Goal: Task Accomplishment & Management: Manage account settings

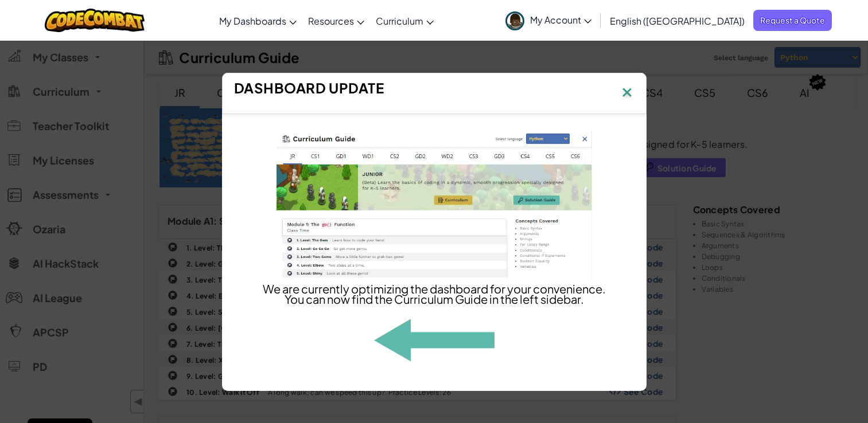
scroll to position [583, 0]
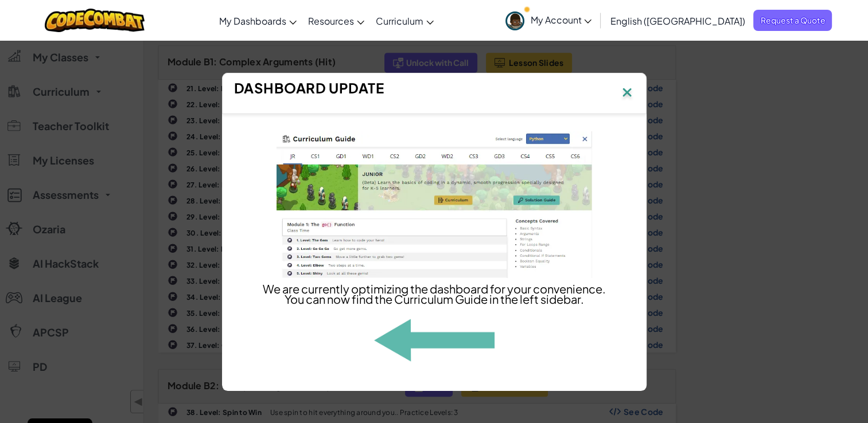
click at [628, 87] on img at bounding box center [627, 93] width 15 height 17
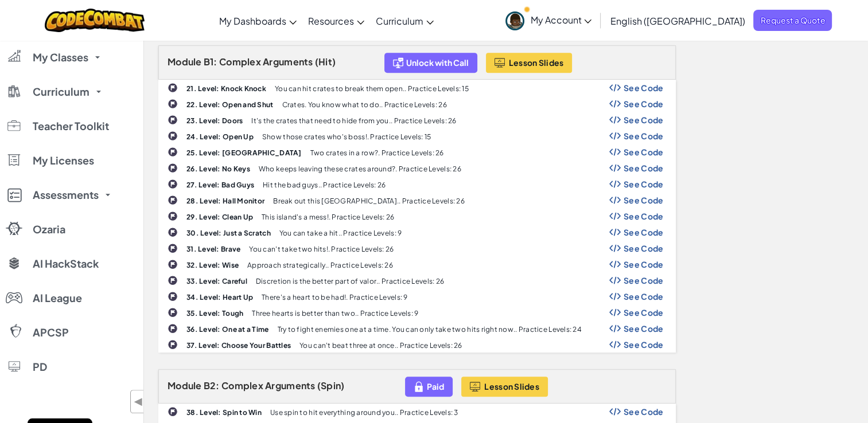
click at [591, 17] on span "My Account" at bounding box center [560, 20] width 61 height 12
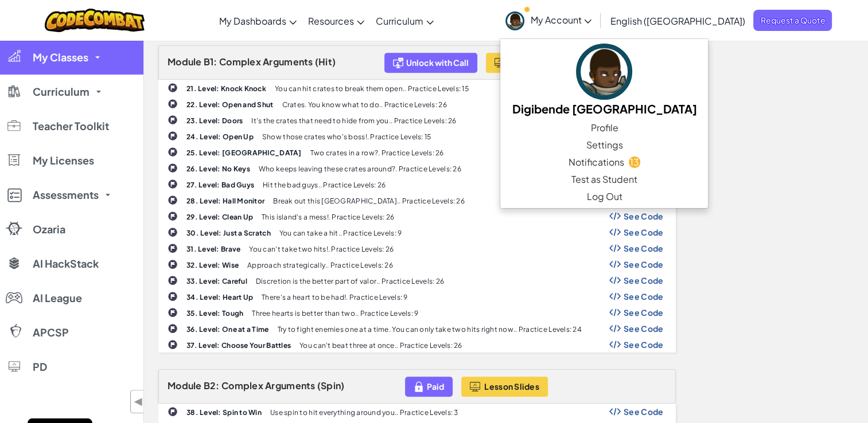
click at [82, 61] on span "My Classes" at bounding box center [61, 57] width 56 height 10
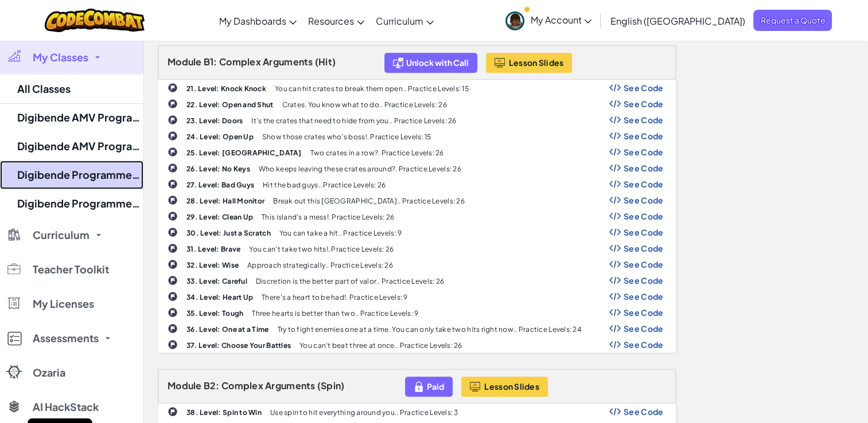
click at [65, 175] on link "Digibende Programmeren 2" at bounding box center [71, 175] width 143 height 29
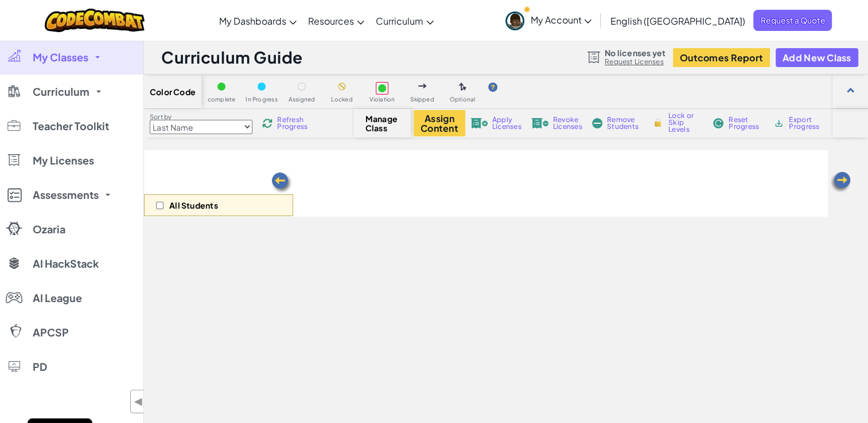
select select "560f1a9f22961295f9427742"
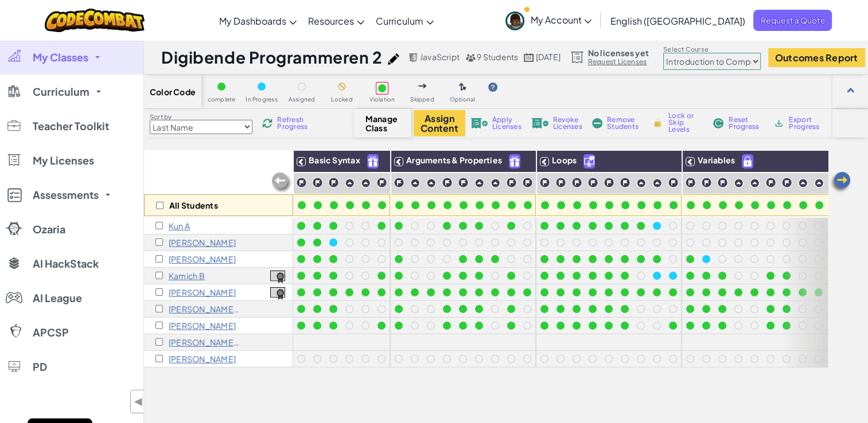
click at [78, 59] on span "My Classes" at bounding box center [61, 57] width 56 height 10
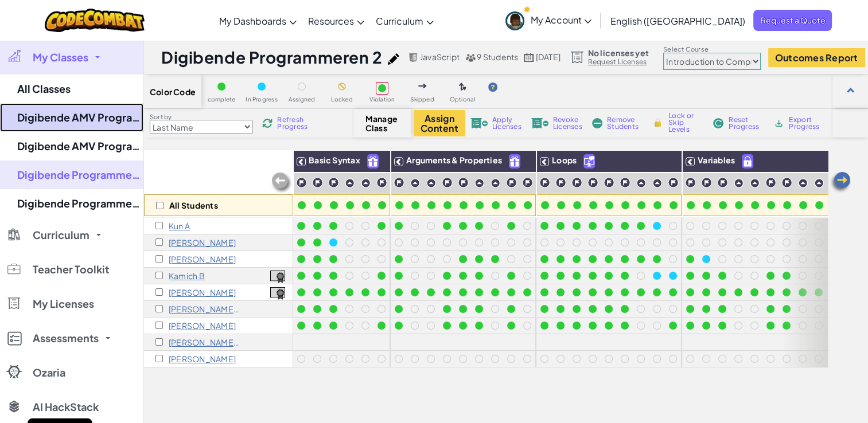
click at [83, 121] on link "Digibende AMV Programmeren 1 - Python" at bounding box center [71, 117] width 143 height 29
select select "560f1a9f22961295f9427742"
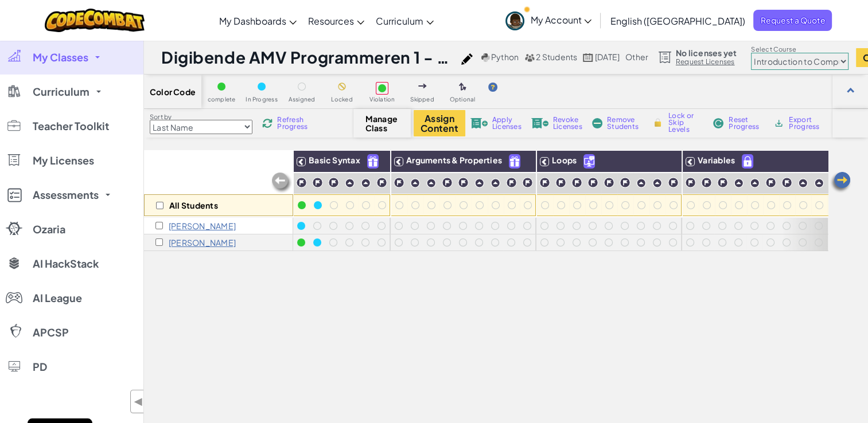
click at [473, 56] on img at bounding box center [466, 58] width 11 height 11
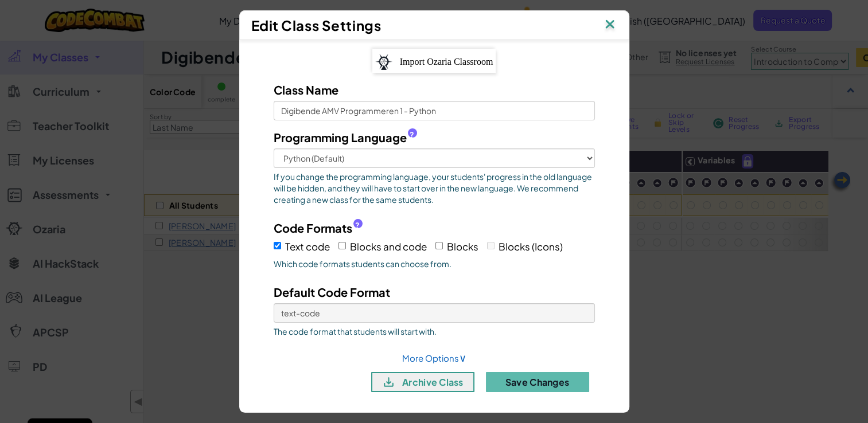
click at [624, 25] on div "Edit Class Settings" at bounding box center [434, 25] width 390 height 30
click at [613, 29] on img at bounding box center [609, 25] width 15 height 17
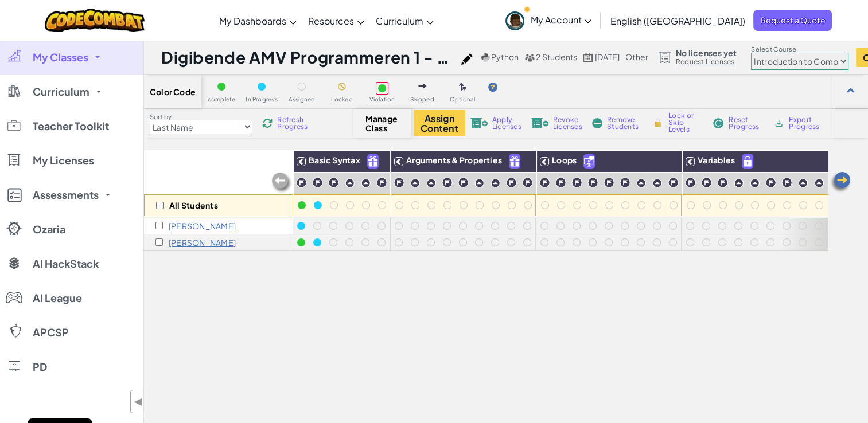
click at [561, 61] on span "2 Students" at bounding box center [556, 57] width 41 height 10
click at [847, 100] on div at bounding box center [850, 92] width 36 height 34
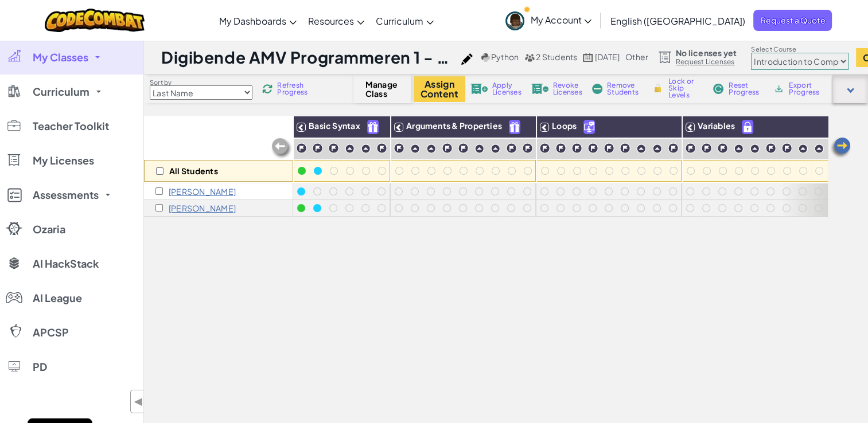
drag, startPoint x: 856, startPoint y: 85, endPoint x: 851, endPoint y: 93, distance: 8.8
click at [855, 86] on div at bounding box center [850, 89] width 36 height 29
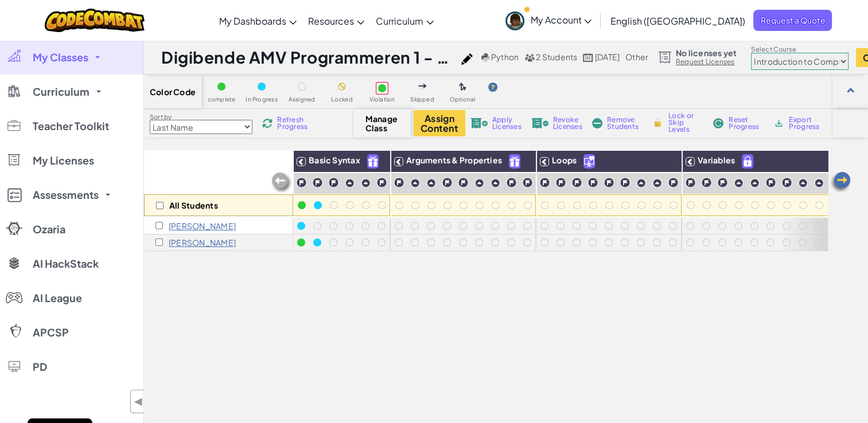
click at [473, 60] on img at bounding box center [466, 58] width 11 height 11
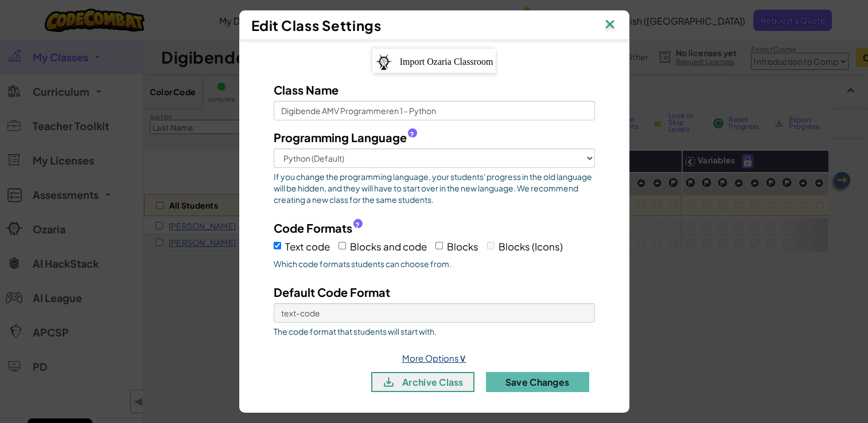
click at [449, 353] on link "More Options ∨" at bounding box center [434, 358] width 64 height 11
select select "other"
select select
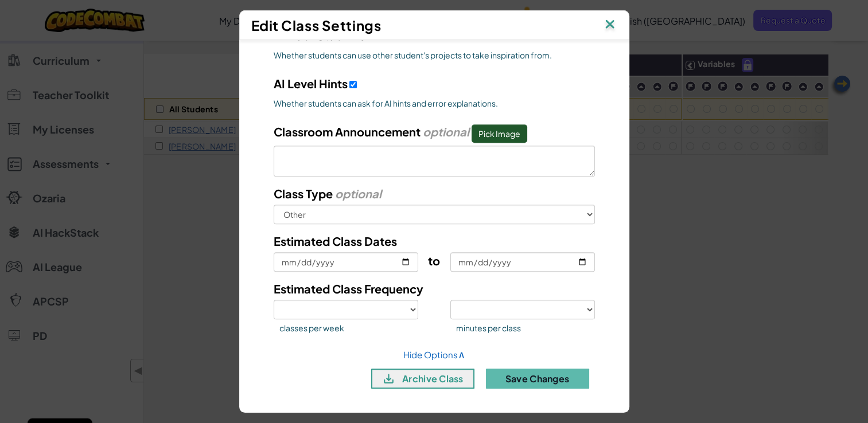
scroll to position [115, 0]
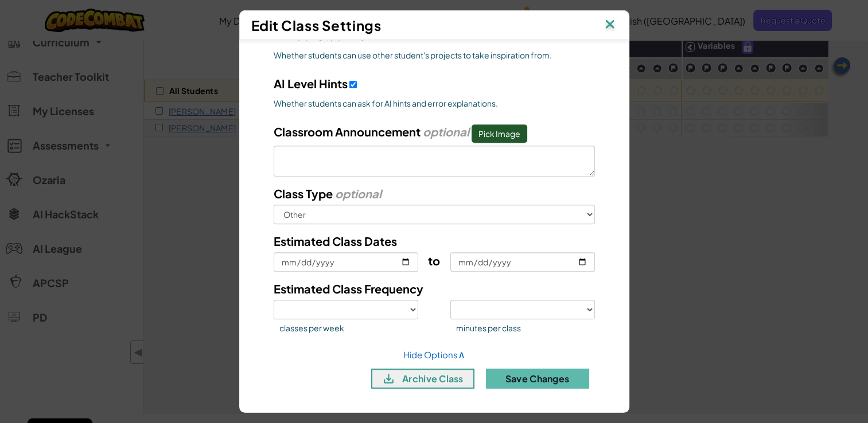
click at [613, 28] on img at bounding box center [609, 25] width 15 height 17
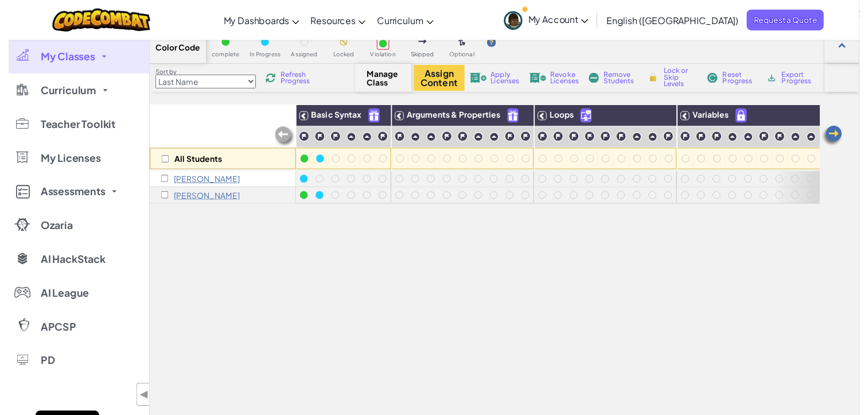
scroll to position [0, 0]
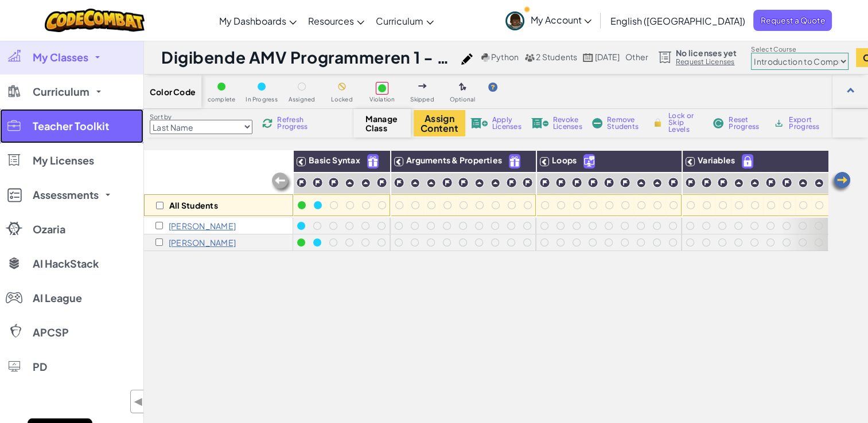
click at [62, 134] on link "Teacher Toolkit" at bounding box center [71, 126] width 143 height 34
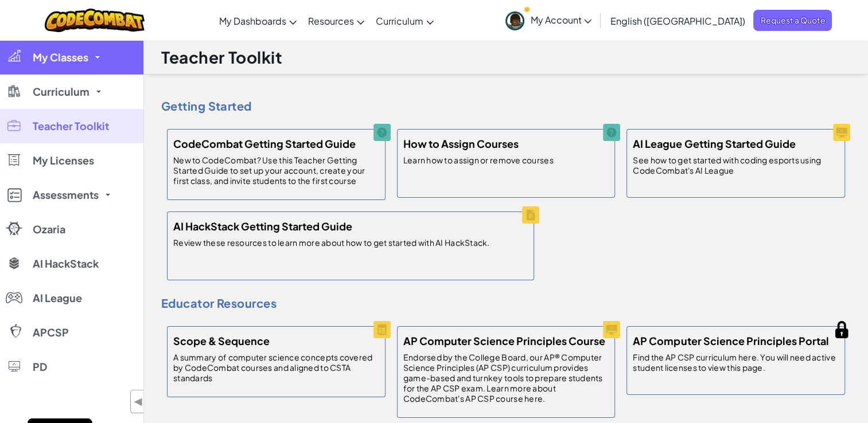
click at [73, 60] on span "My Classes" at bounding box center [61, 57] width 56 height 10
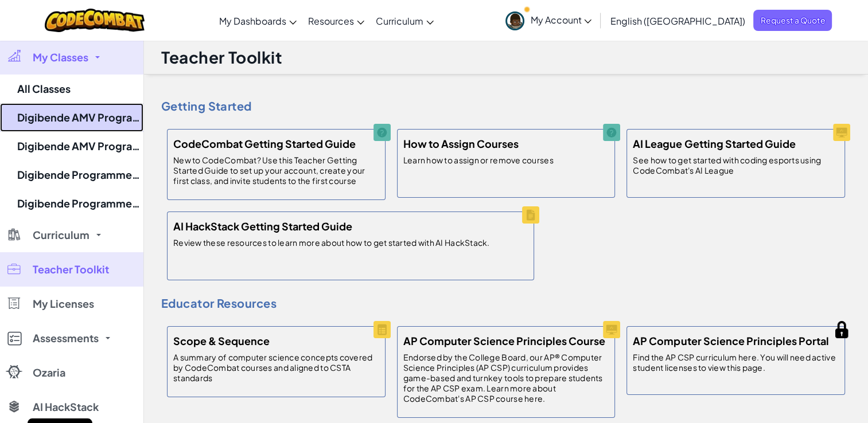
click at [77, 118] on link "Digibende AMV Programmeren 1 - Python" at bounding box center [71, 117] width 143 height 29
select select "560f1a9f22961295f9427742"
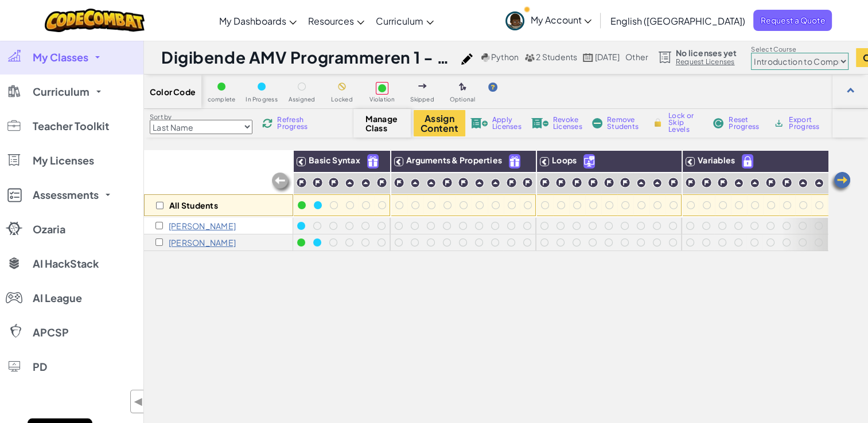
click at [512, 57] on span "Python" at bounding box center [505, 57] width 28 height 10
click at [793, 60] on select "Junior Introduction to Computer Science Game Development 1 Web Development 1 Co…" at bounding box center [800, 61] width 98 height 17
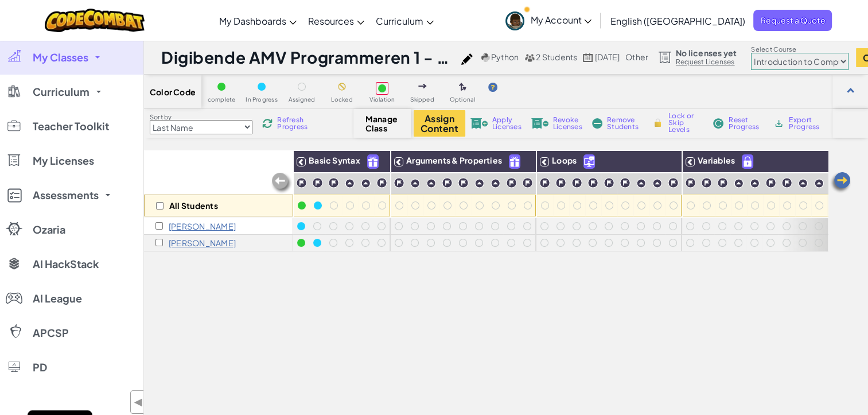
click at [793, 61] on select "Junior Introduction to Computer Science Game Development 1 Web Development 1 Co…" at bounding box center [800, 61] width 98 height 17
click at [842, 180] on img at bounding box center [840, 182] width 23 height 23
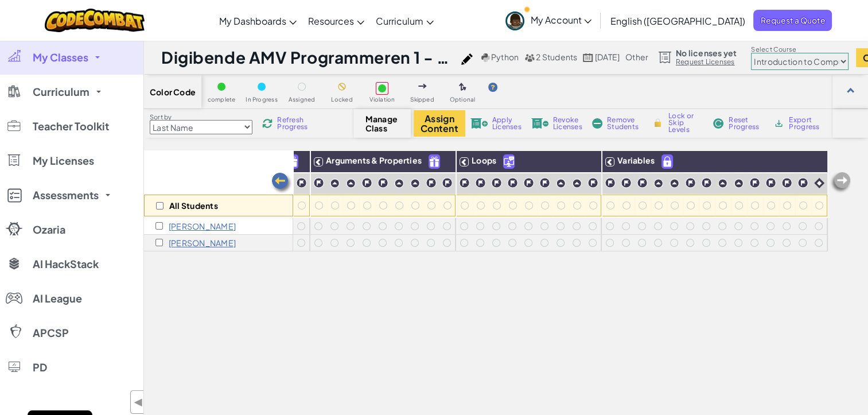
click at [842, 180] on img at bounding box center [840, 182] width 23 height 23
click at [304, 56] on h1 "Digibende AMV Programmeren 1 - Python" at bounding box center [308, 57] width 294 height 22
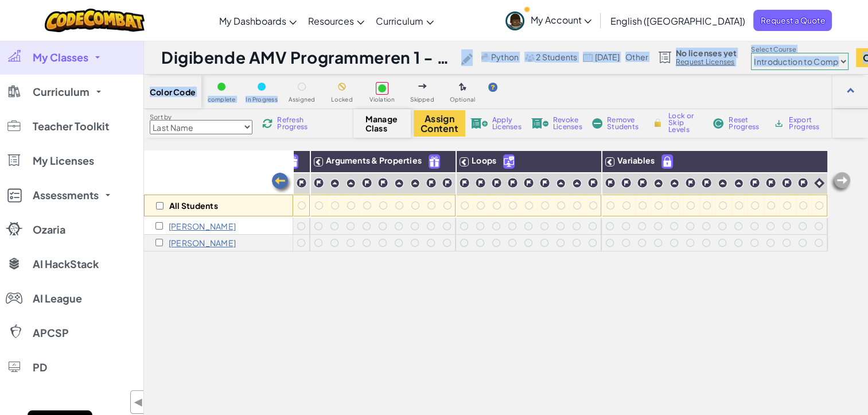
drag, startPoint x: 287, startPoint y: 77, endPoint x: 407, endPoint y: 74, distance: 119.4
click at [407, 74] on div "Digibende AMV Programmeren 1 - Python Python 2 Students [DATE] other No license…" at bounding box center [505, 280] width 725 height 480
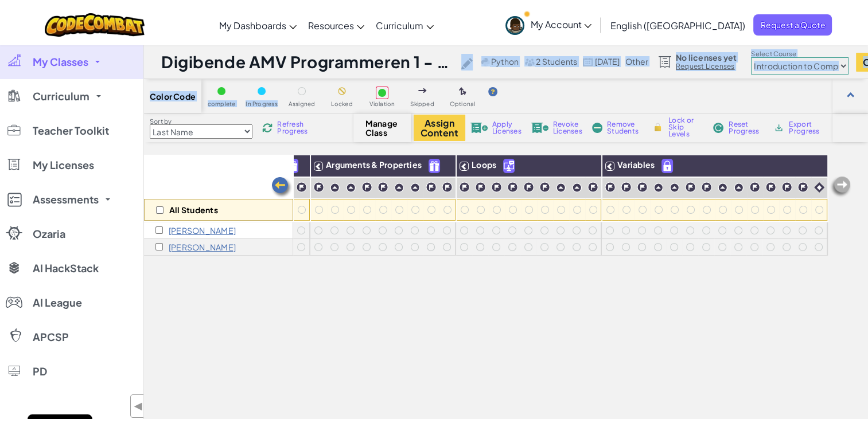
scroll to position [0, 31]
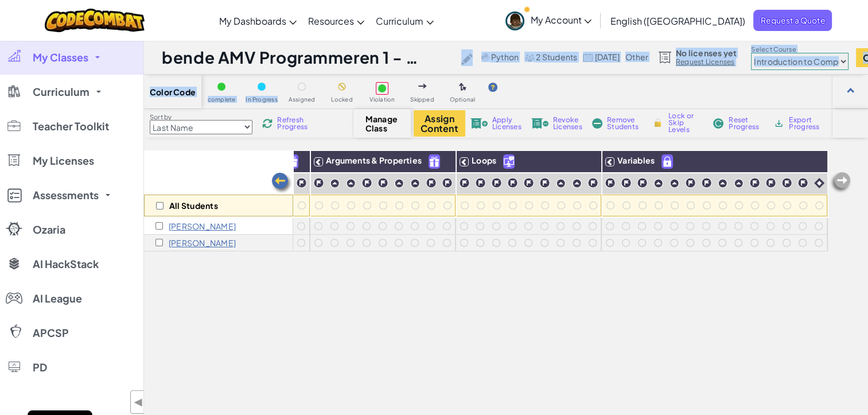
click at [426, 54] on h1 "Digibende AMV Programmeren 1 - Python" at bounding box center [308, 57] width 294 height 22
click at [422, 56] on h1 "Digibende AMV Programmeren 1 - Python" at bounding box center [308, 57] width 294 height 22
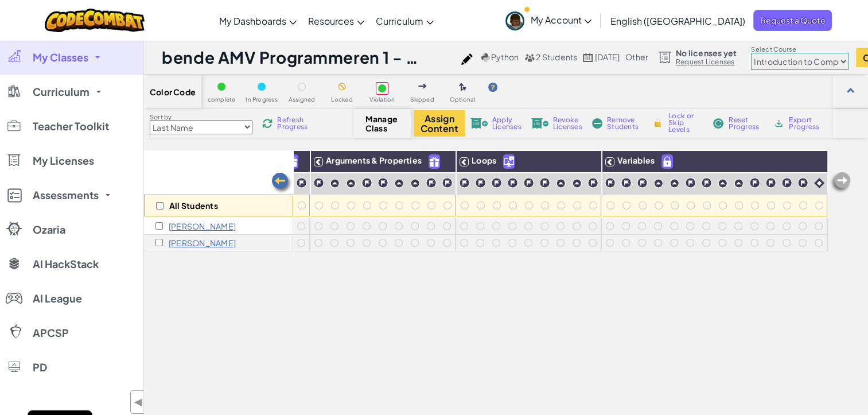
click at [721, 65] on link "Request Licenses" at bounding box center [706, 61] width 61 height 9
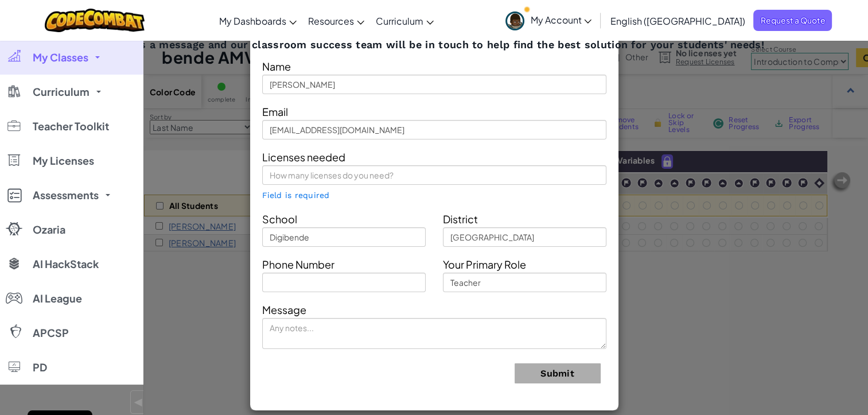
click at [682, 314] on div "Contact Our Classroom Team Send us a message and our classroom success team wil…" at bounding box center [434, 207] width 868 height 415
drag, startPoint x: 188, startPoint y: 111, endPoint x: 273, endPoint y: 114, distance: 85.0
click at [189, 111] on div "Contact Our Classroom Team Send us a message and our classroom success team wil…" at bounding box center [434, 207] width 868 height 415
click at [667, 272] on div "Contact Our Classroom Team Send us a message and our classroom success team wil…" at bounding box center [434, 207] width 868 height 415
drag, startPoint x: 640, startPoint y: 251, endPoint x: 718, endPoint y: 353, distance: 128.5
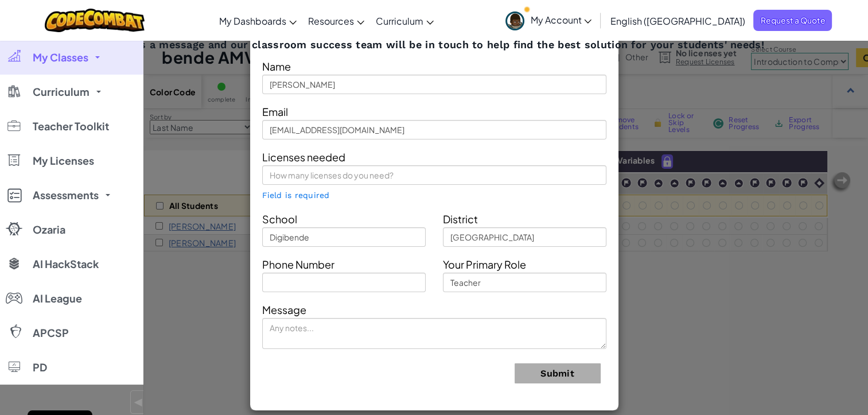
click at [698, 360] on div "Contact Our Classroom Team Send us a message and our classroom success team wil…" at bounding box center [434, 207] width 868 height 415
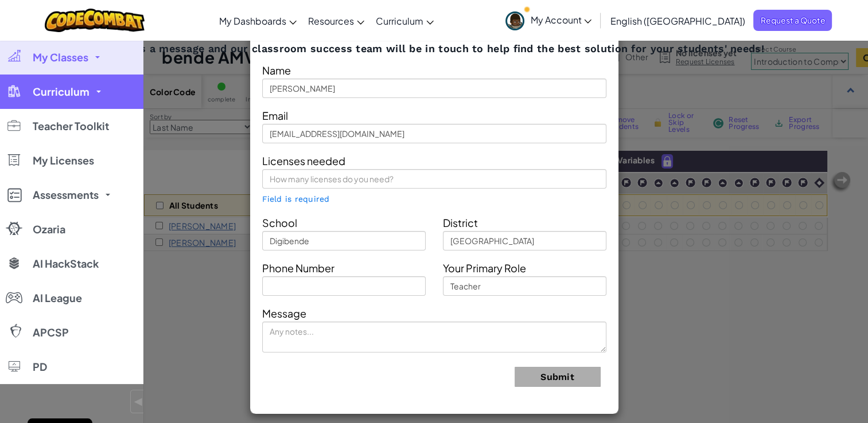
click at [74, 92] on span "Curriculum" at bounding box center [61, 92] width 57 height 10
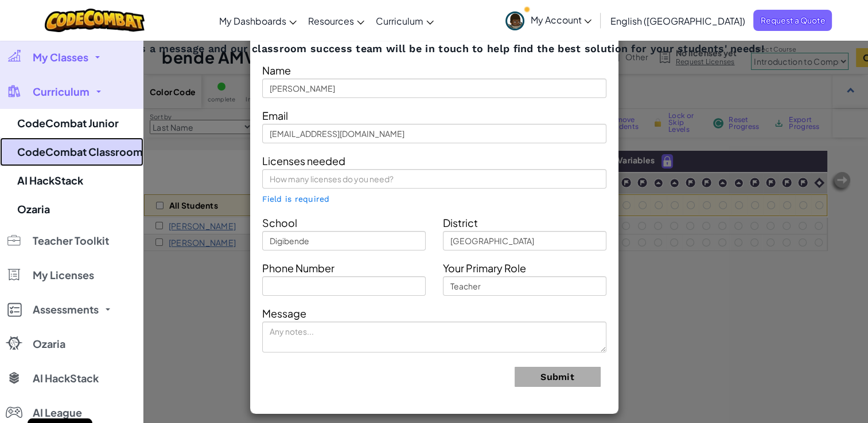
click at [72, 146] on link "CodeCombat Classroom" at bounding box center [71, 152] width 143 height 29
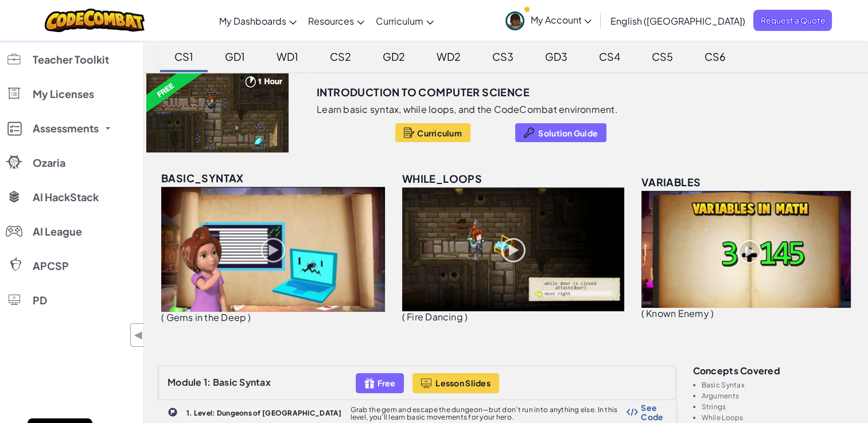
scroll to position [57, 0]
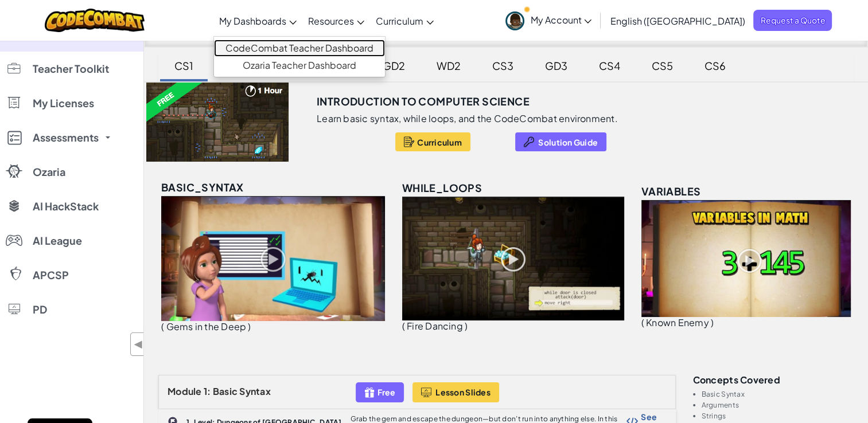
click at [319, 45] on link "CodeCombat Teacher Dashboard" at bounding box center [299, 48] width 171 height 17
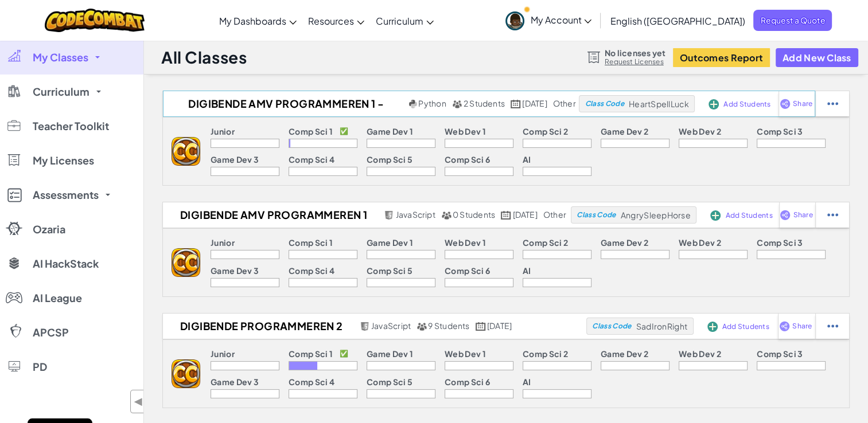
click at [623, 107] on span "Class Code" at bounding box center [604, 103] width 39 height 7
click at [647, 98] on div "Class Code HeartSpellLuck" at bounding box center [637, 103] width 116 height 17
click at [653, 106] on span "HeartSpellLuck" at bounding box center [659, 104] width 60 height 10
copy span "HeartSpellLuck"
